Goal: Book appointment/travel/reservation

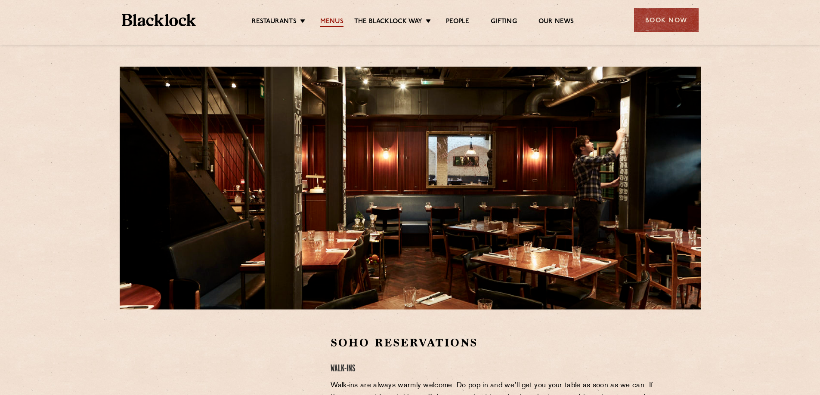
click at [327, 22] on link "Menus" at bounding box center [331, 22] width 23 height 9
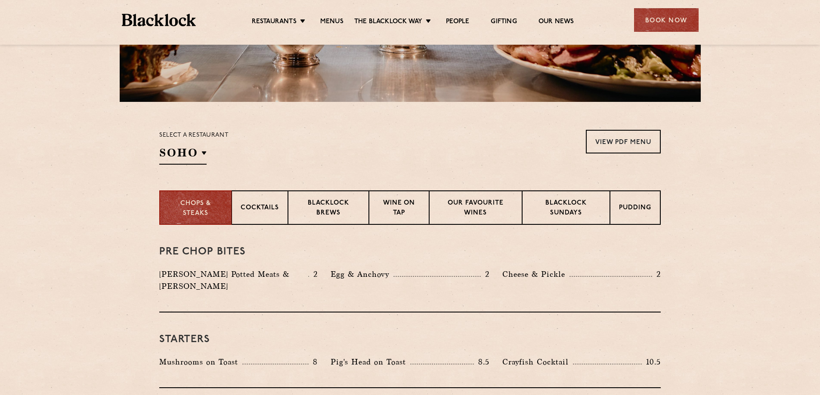
scroll to position [212, 0]
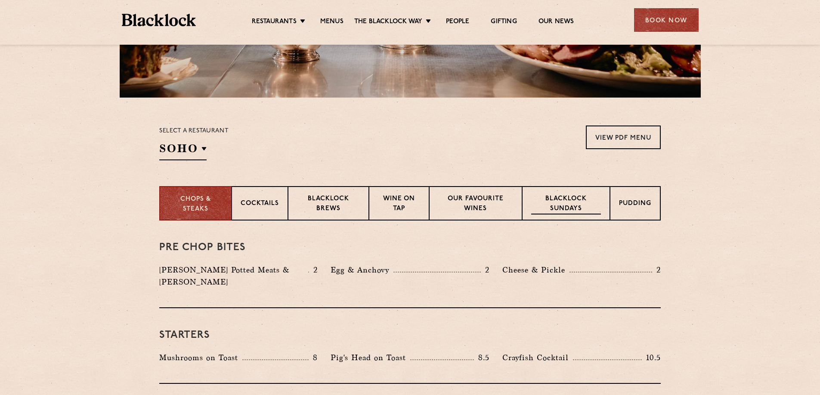
click at [558, 203] on p "Blacklock Sundays" at bounding box center [566, 204] width 70 height 20
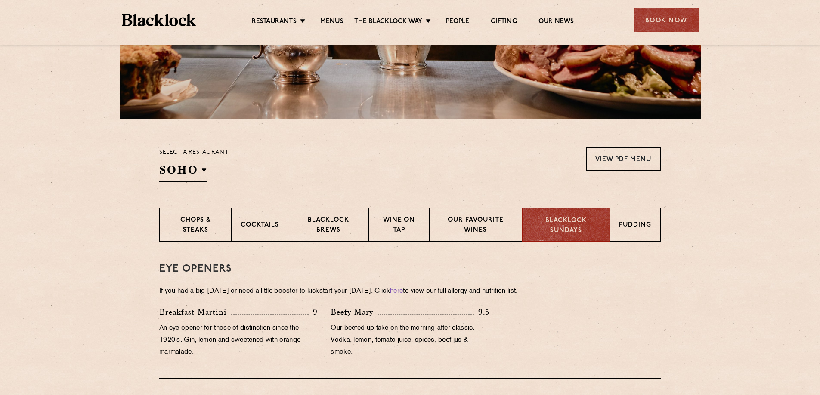
scroll to position [126, 0]
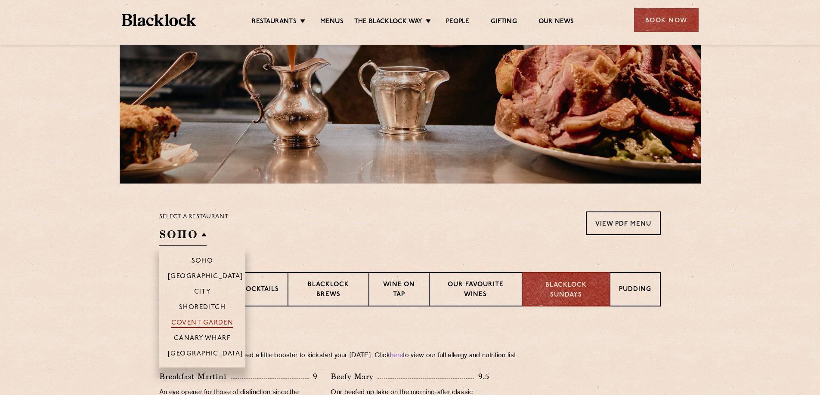
click at [200, 321] on p "Covent Garden" at bounding box center [202, 324] width 62 height 9
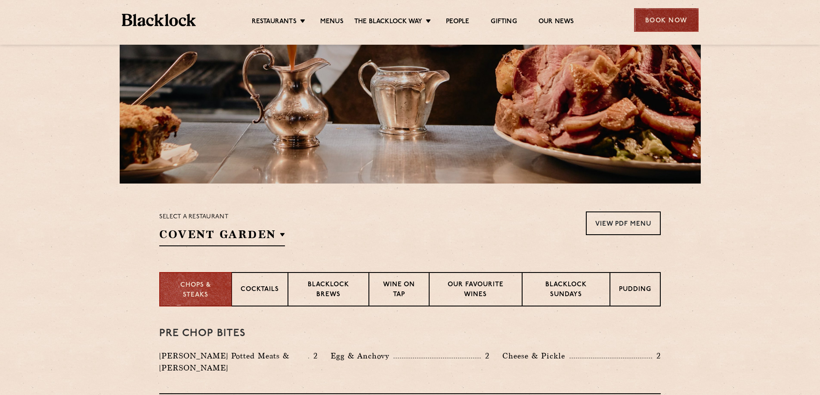
click at [663, 18] on div "Book Now" at bounding box center [666, 20] width 65 height 24
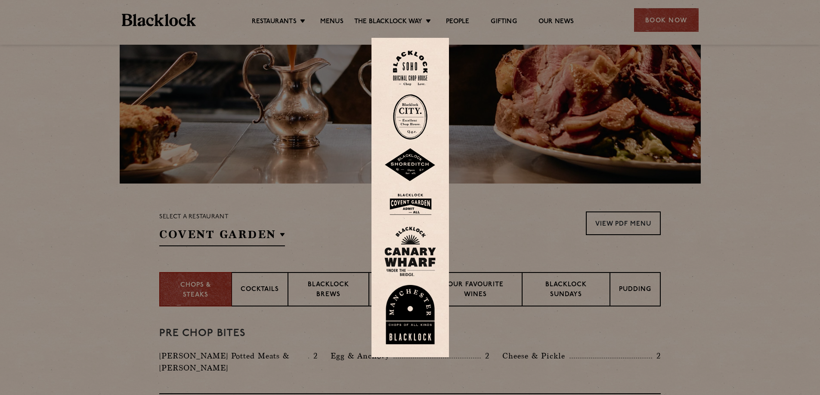
click at [410, 202] on img at bounding box center [410, 205] width 52 height 28
